Goal: Information Seeking & Learning: Stay updated

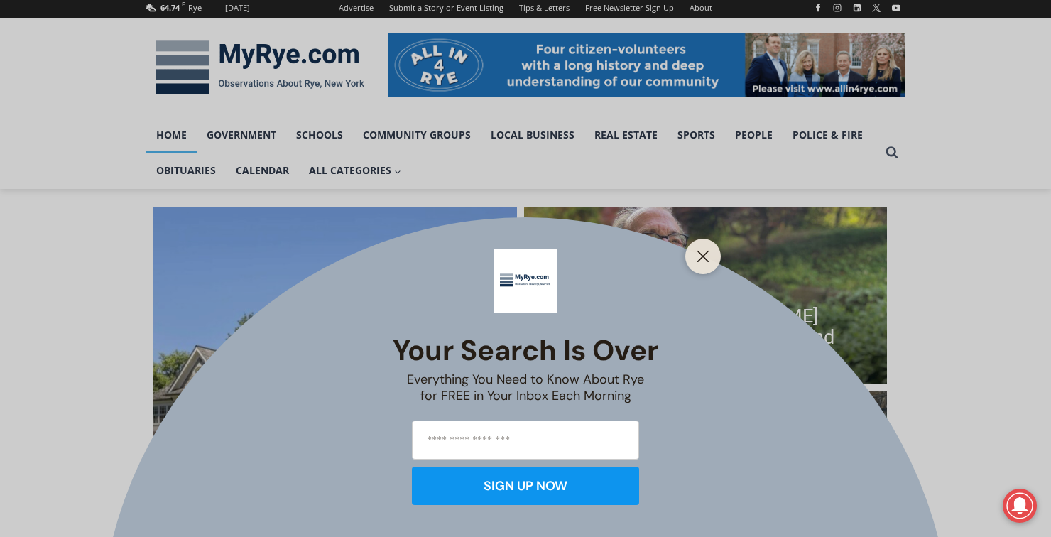
scroll to position [206, 0]
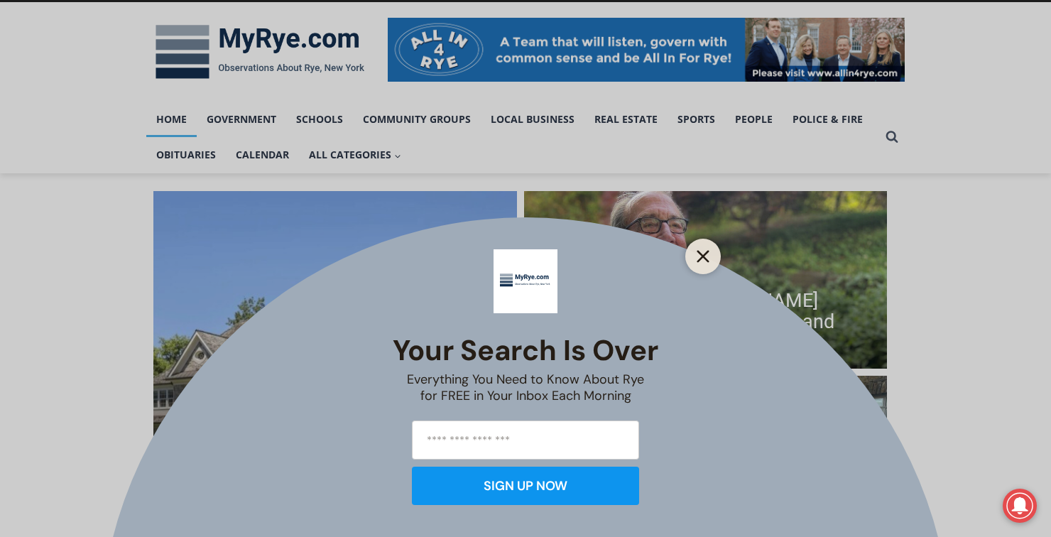
click at [695, 266] on button "Close" at bounding box center [703, 256] width 20 height 20
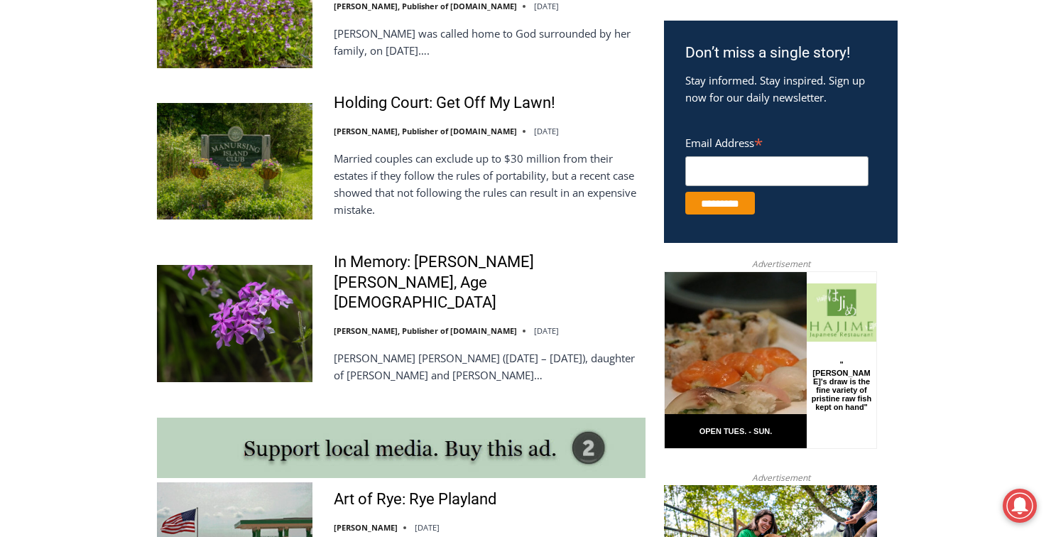
scroll to position [901, 0]
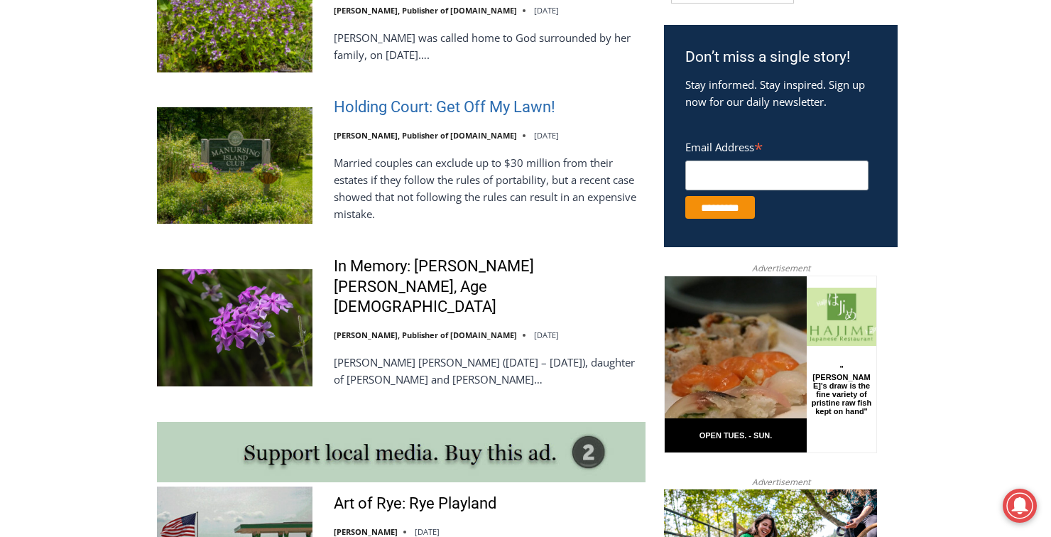
click at [401, 106] on link "Holding Court: Get Off My Lawn!" at bounding box center [445, 107] width 222 height 21
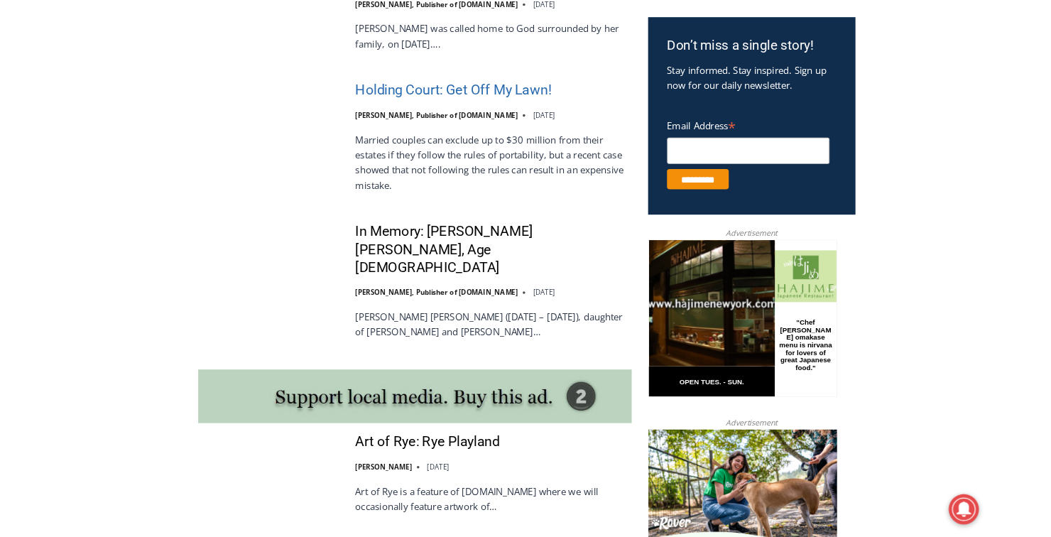
scroll to position [969, 0]
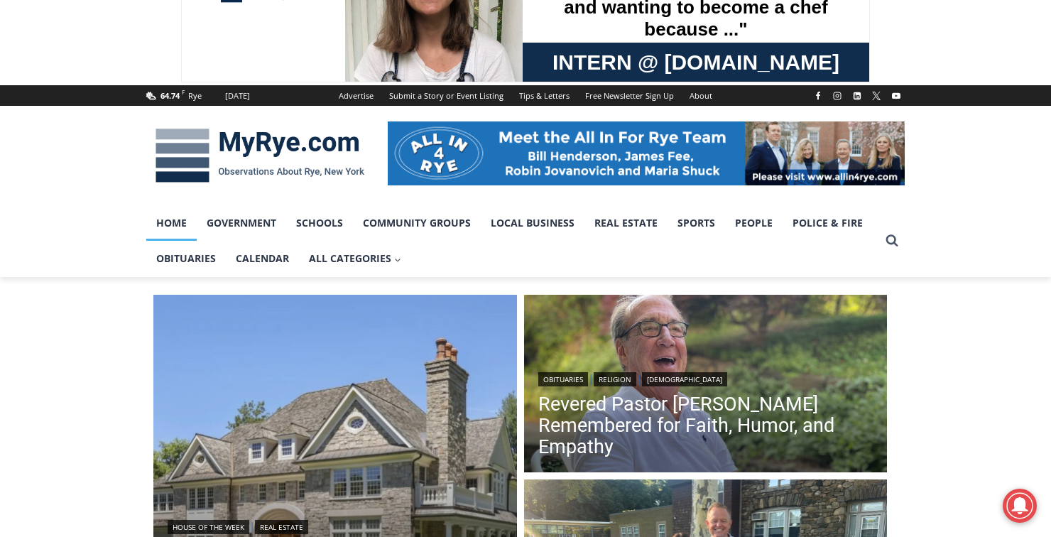
scroll to position [0, 0]
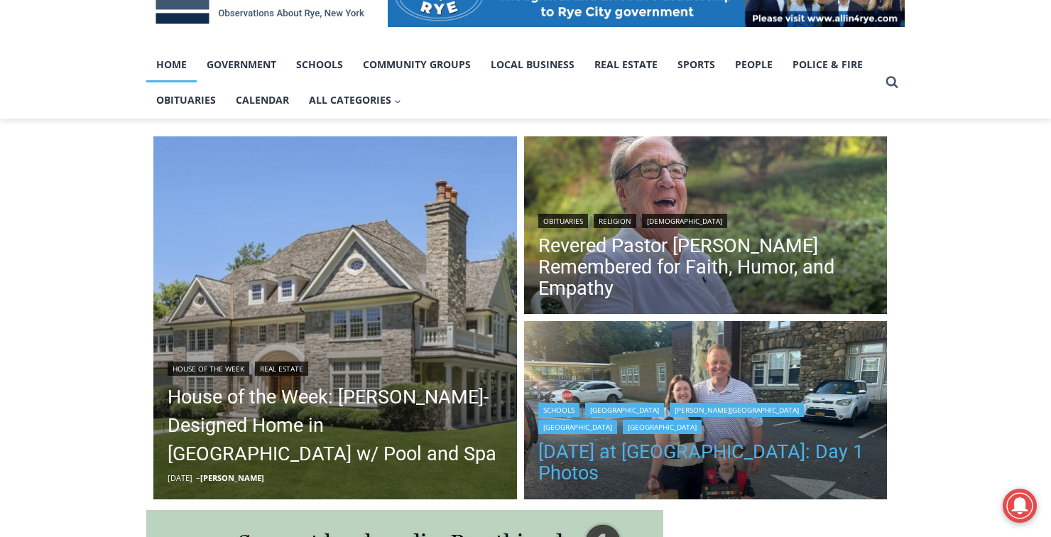
click at [705, 474] on link "First Day of School at Rye City Schools: Day 1 Photos" at bounding box center [705, 462] width 335 height 43
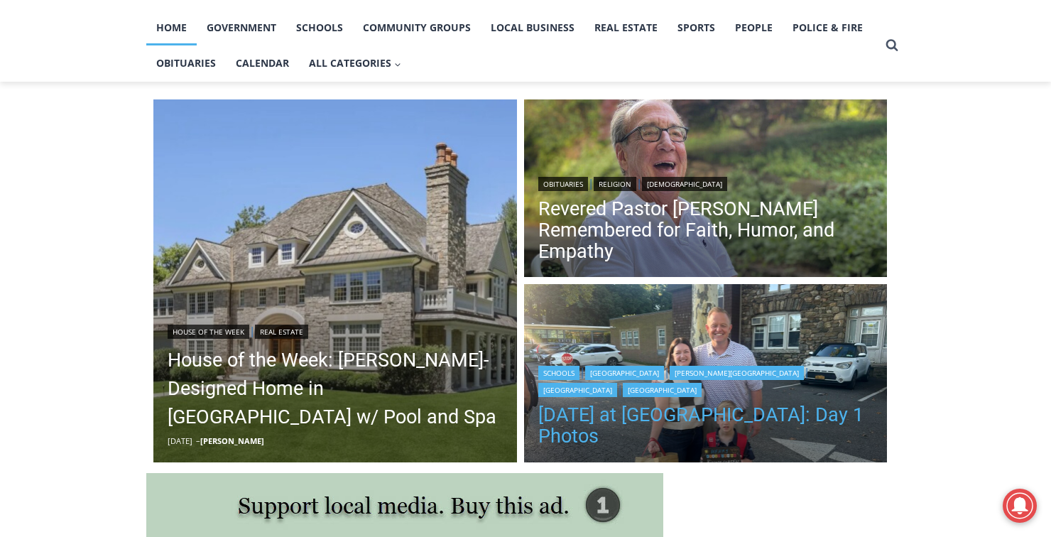
scroll to position [360, 0]
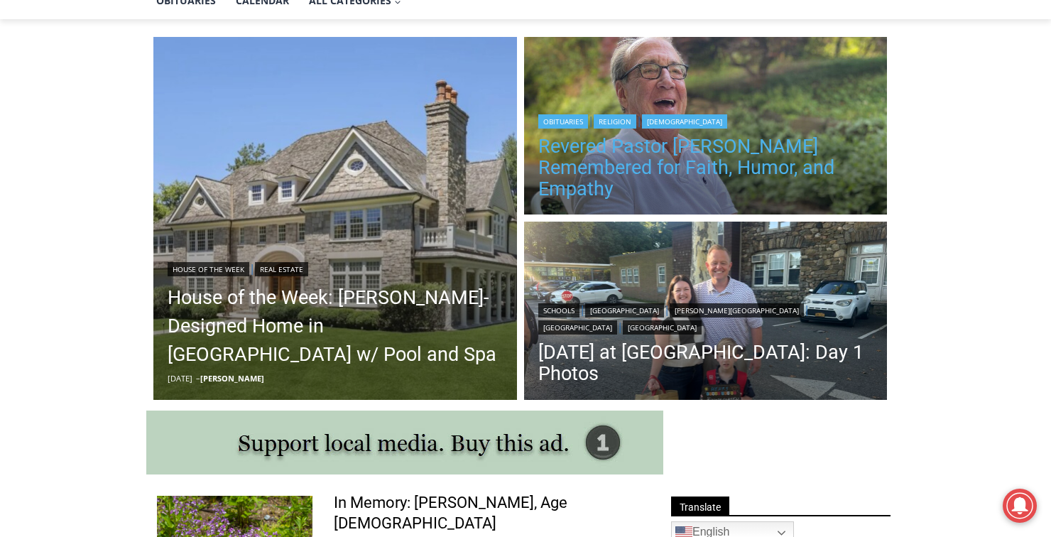
click at [628, 167] on link "Revered Pastor Donald Poole Jr. Remembered for Faith, Humor, and Empathy" at bounding box center [705, 168] width 335 height 64
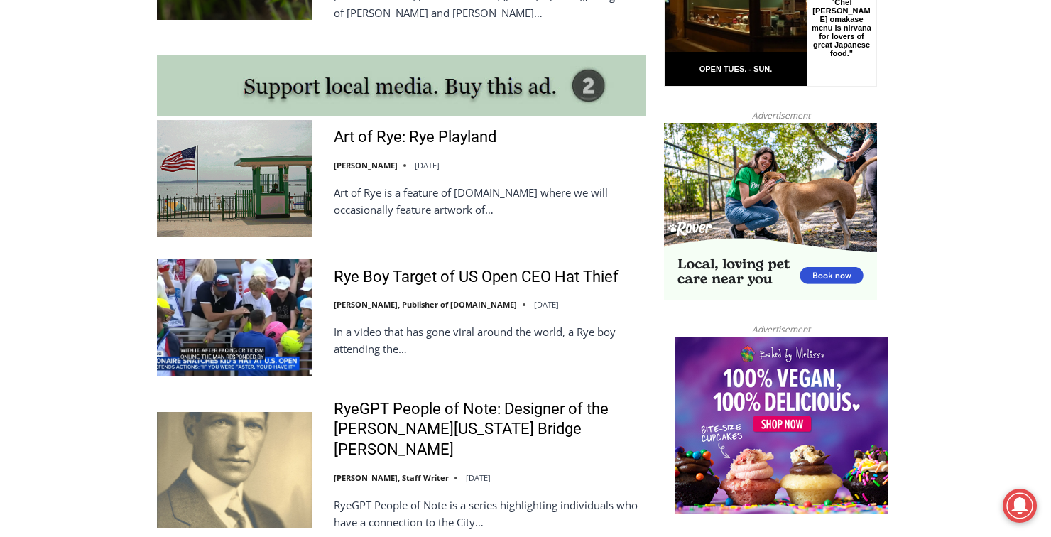
scroll to position [1281, 0]
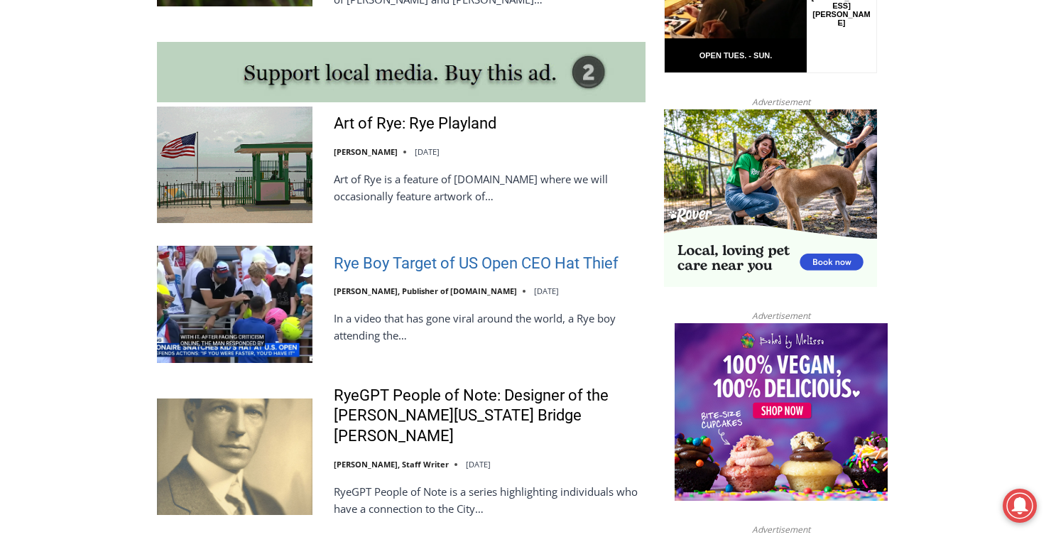
click at [435, 254] on link "Rye Boy Target of US Open CEO Hat Thief" at bounding box center [476, 264] width 285 height 21
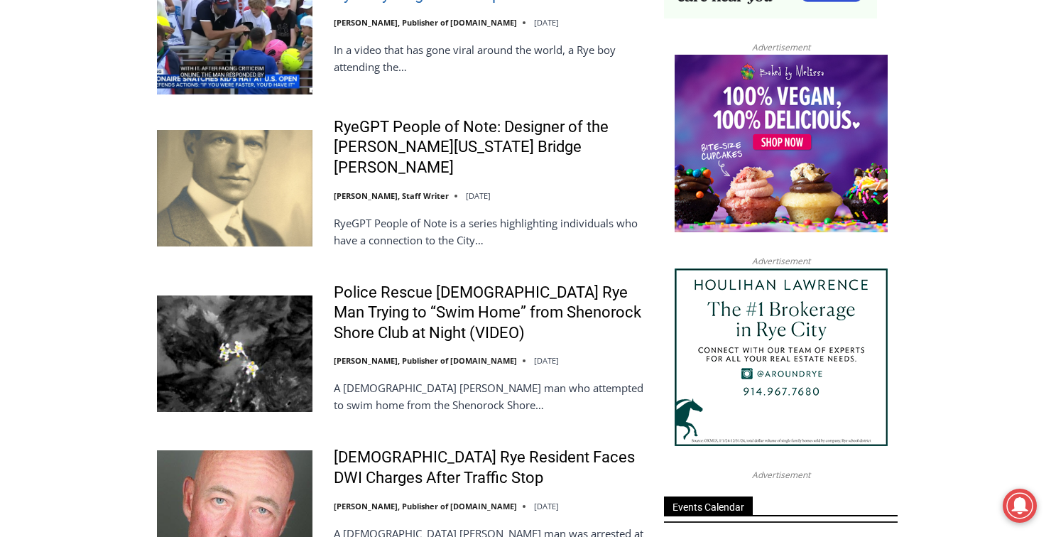
scroll to position [1552, 0]
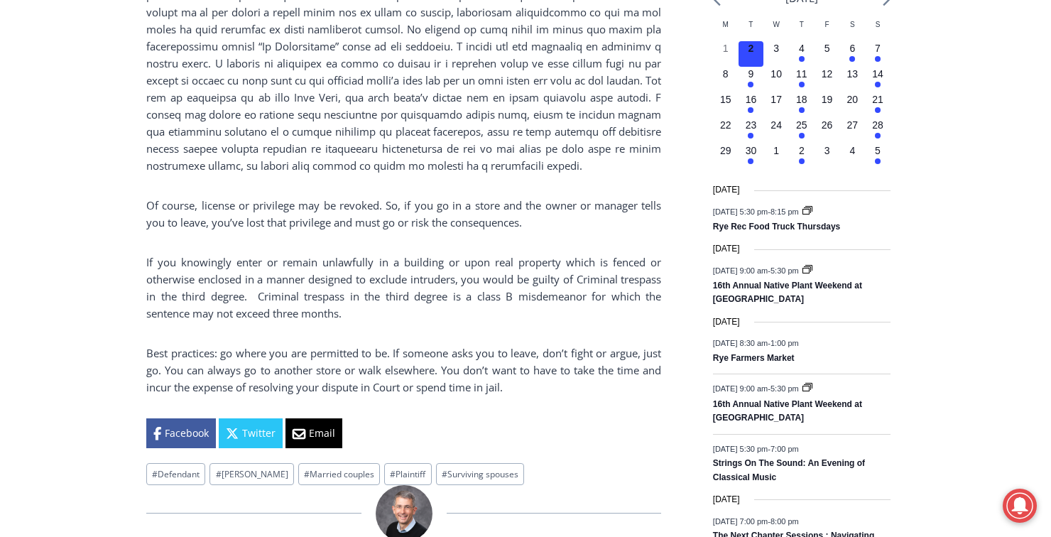
scroll to position [1676, 0]
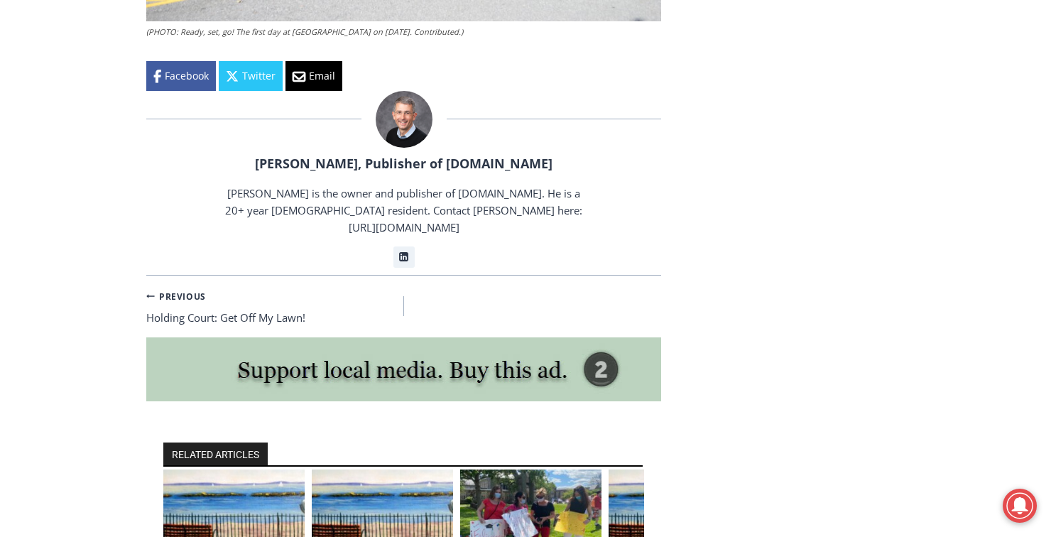
scroll to position [3080, 0]
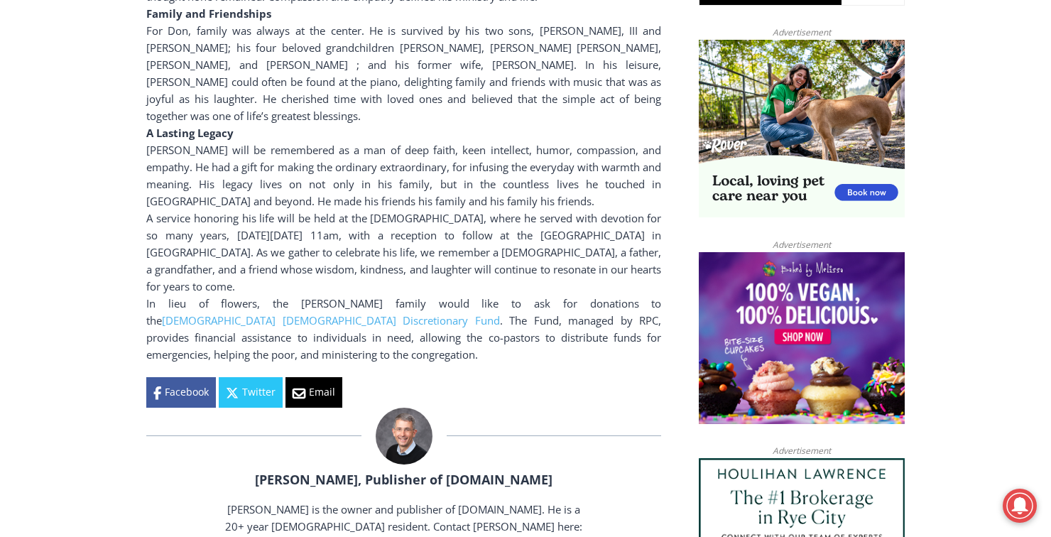
scroll to position [1151, 0]
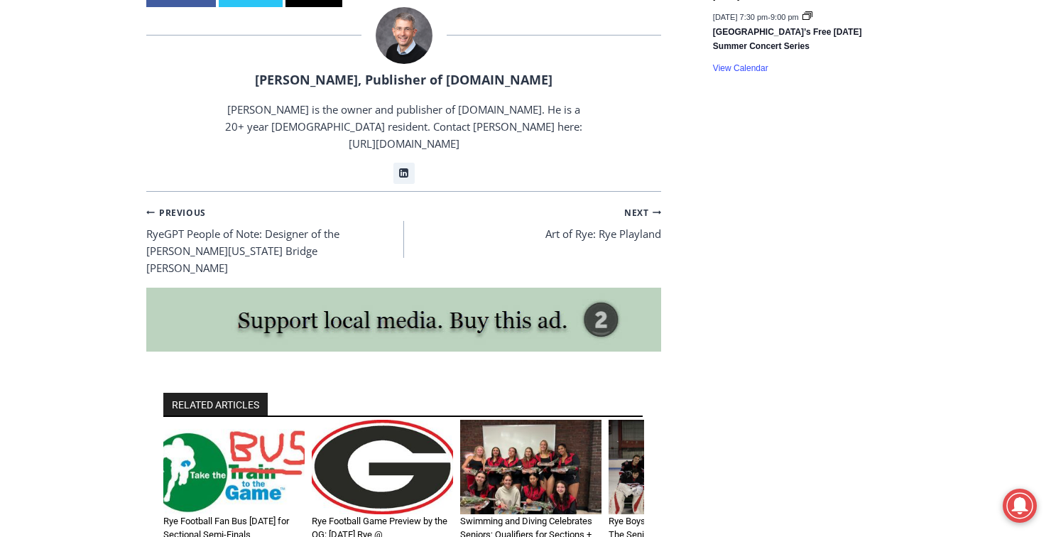
scroll to position [2431, 0]
